Goal: Ask a question

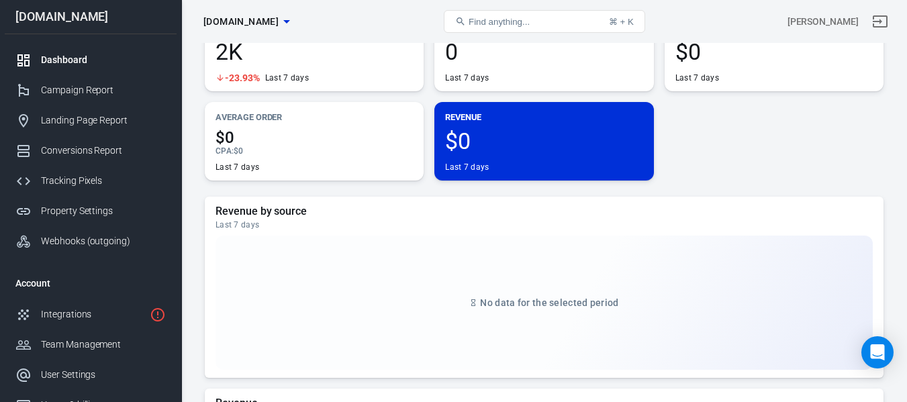
scroll to position [75, 0]
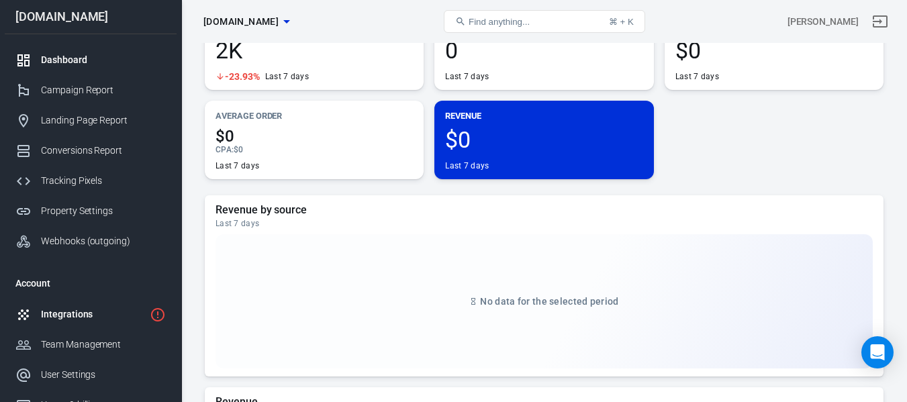
click at [56, 312] on div "Integrations" at bounding box center [92, 314] width 103 height 14
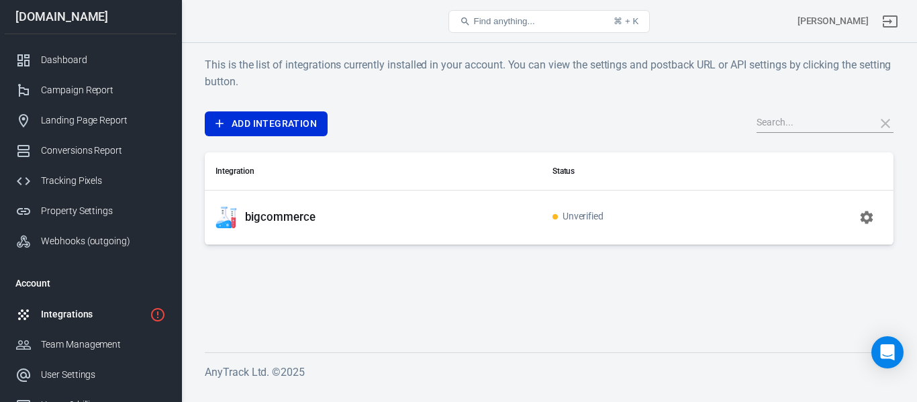
click at [293, 225] on div "bigcommerce" at bounding box center [372, 217] width 315 height 21
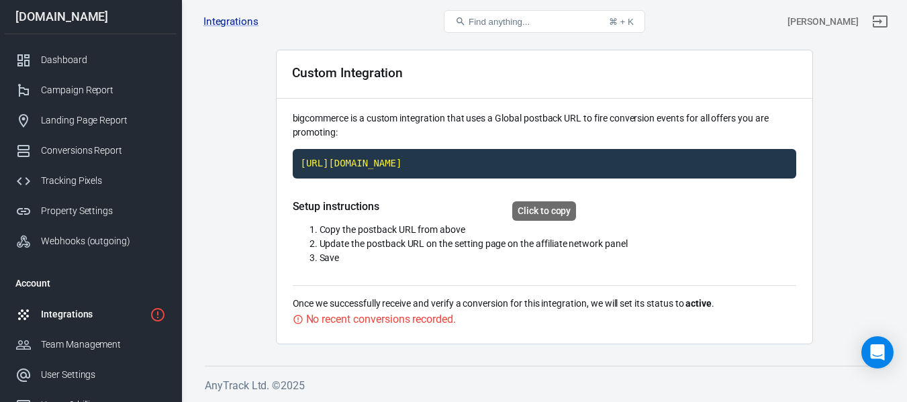
scroll to position [58, 0]
click at [391, 156] on code "[URL][DOMAIN_NAME]" at bounding box center [544, 164] width 503 height 30
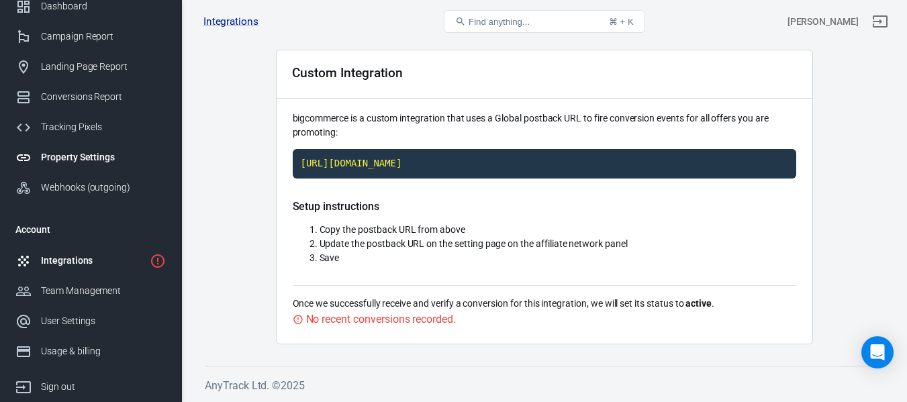
scroll to position [127, 0]
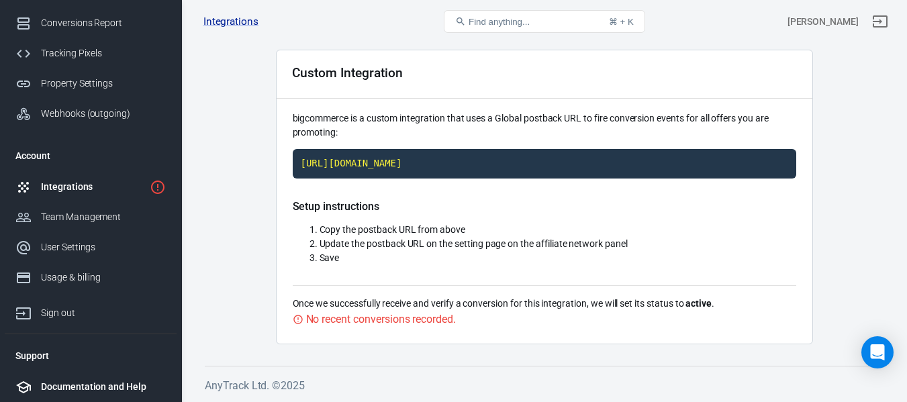
click at [107, 376] on li "Documentation and Help" at bounding box center [91, 387] width 172 height 30
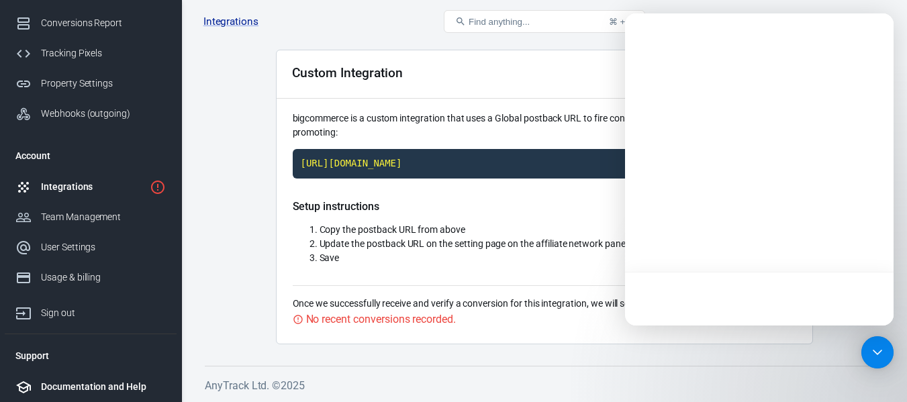
scroll to position [0, 0]
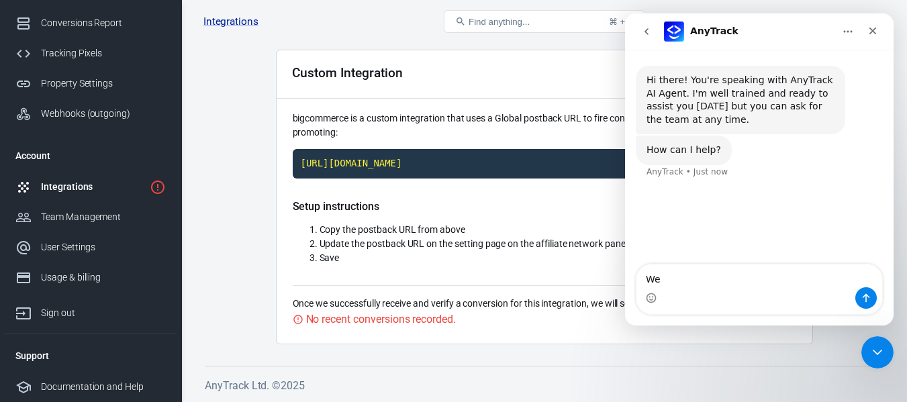
type textarea "W"
type textarea "how to install a webhook on bigcommerce"
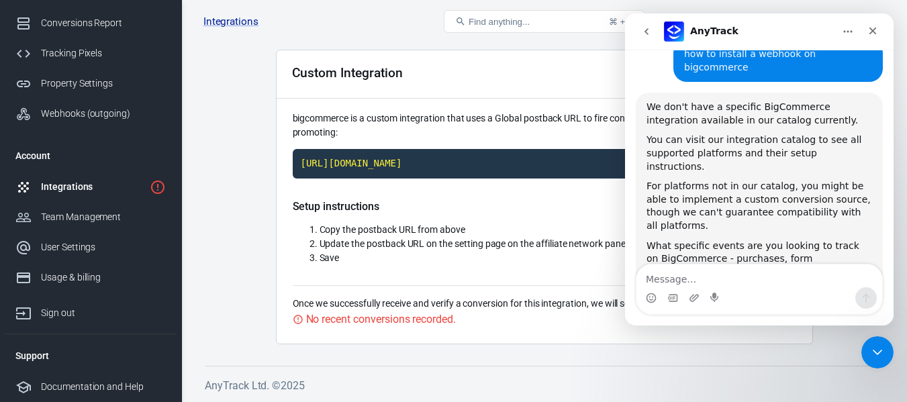
scroll to position [148, 0]
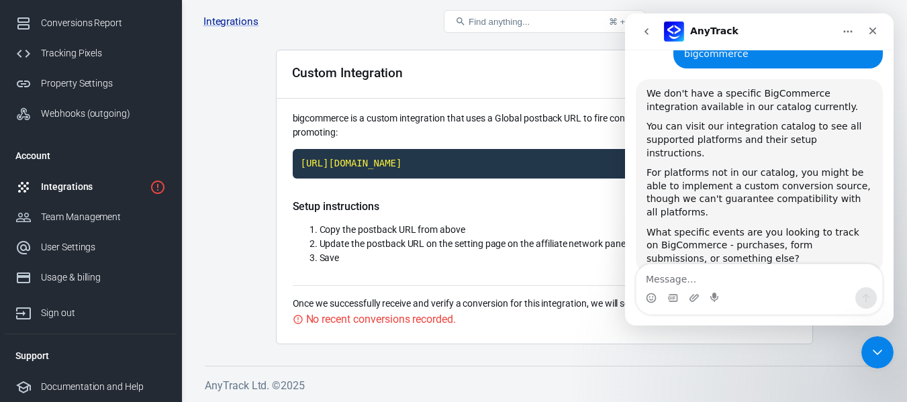
click at [735, 280] on textarea "Message…" at bounding box center [759, 275] width 246 height 23
type textarea "i want to track revenue through meta ads"
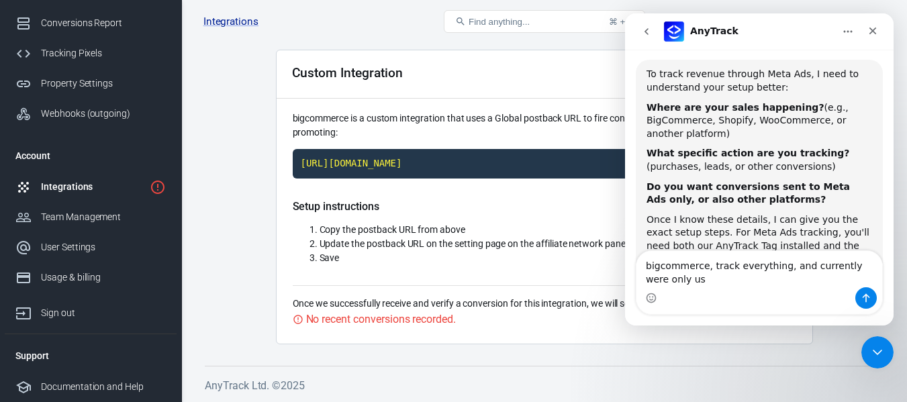
scroll to position [438, 0]
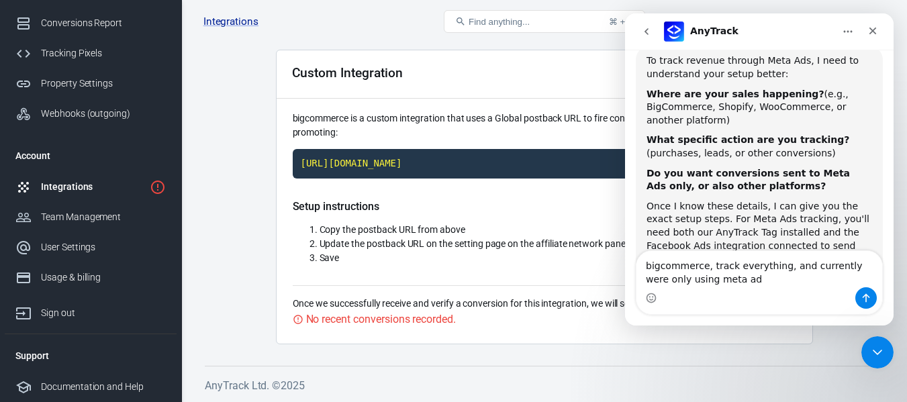
type textarea "bigcommerce, track everything, and currently were only using meta ads"
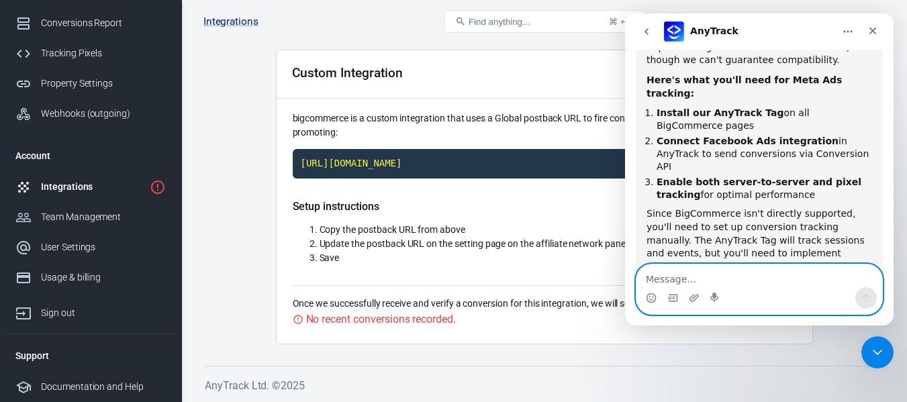
scroll to position [791, 0]
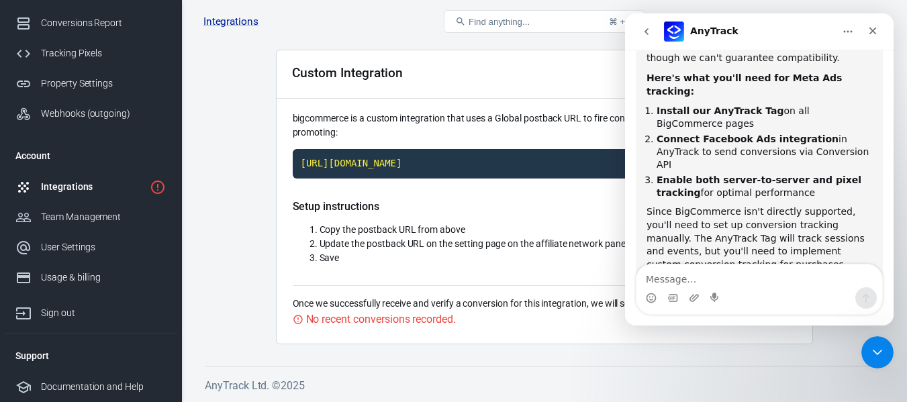
click at [678, 205] on div "Since BigCommerce isn't directly supported, you'll need to set up conversion tr…" at bounding box center [758, 238] width 225 height 66
click at [870, 28] on icon "Close" at bounding box center [872, 31] width 7 height 7
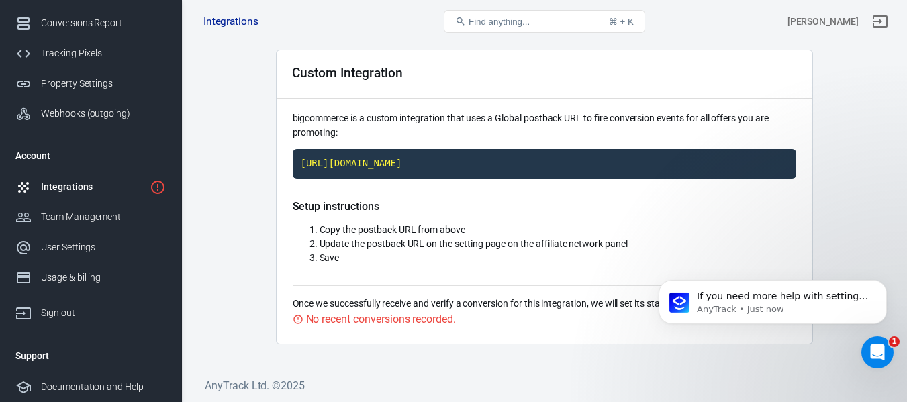
scroll to position [874, 0]
click at [515, 152] on code "[URL][DOMAIN_NAME]" at bounding box center [544, 164] width 503 height 30
click at [768, 297] on p "If you need more help with setting up the custom conversion source for BigComme…" at bounding box center [783, 296] width 173 height 13
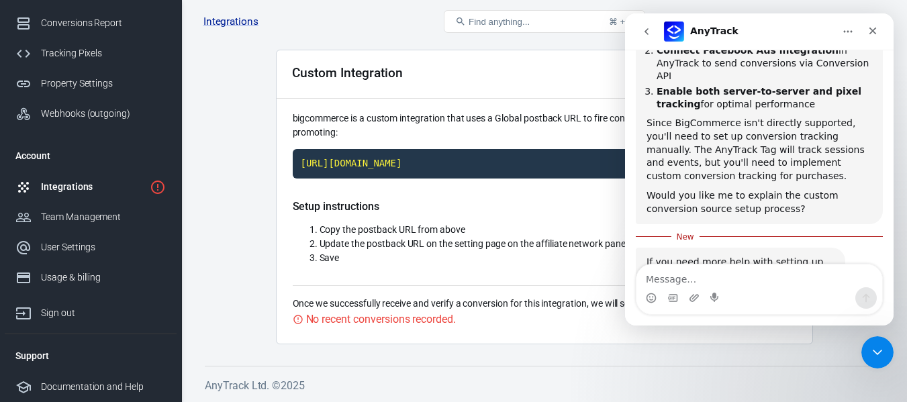
scroll to position [897, 0]
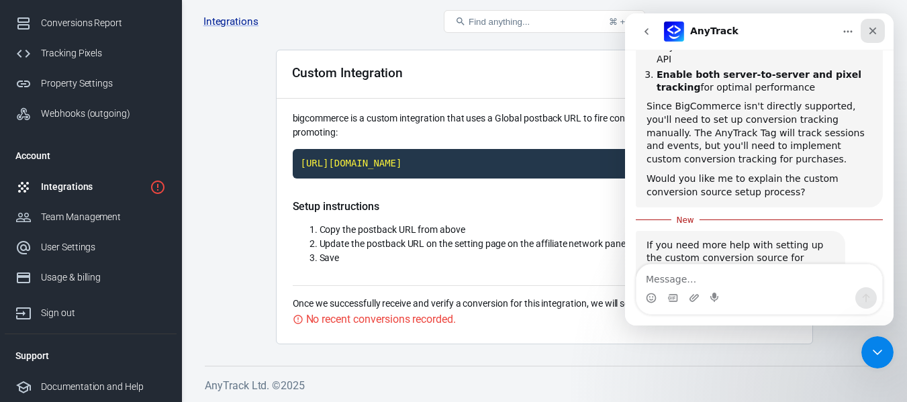
click at [874, 28] on icon "Close" at bounding box center [872, 30] width 11 height 11
